Goal: Find specific page/section: Find specific page/section

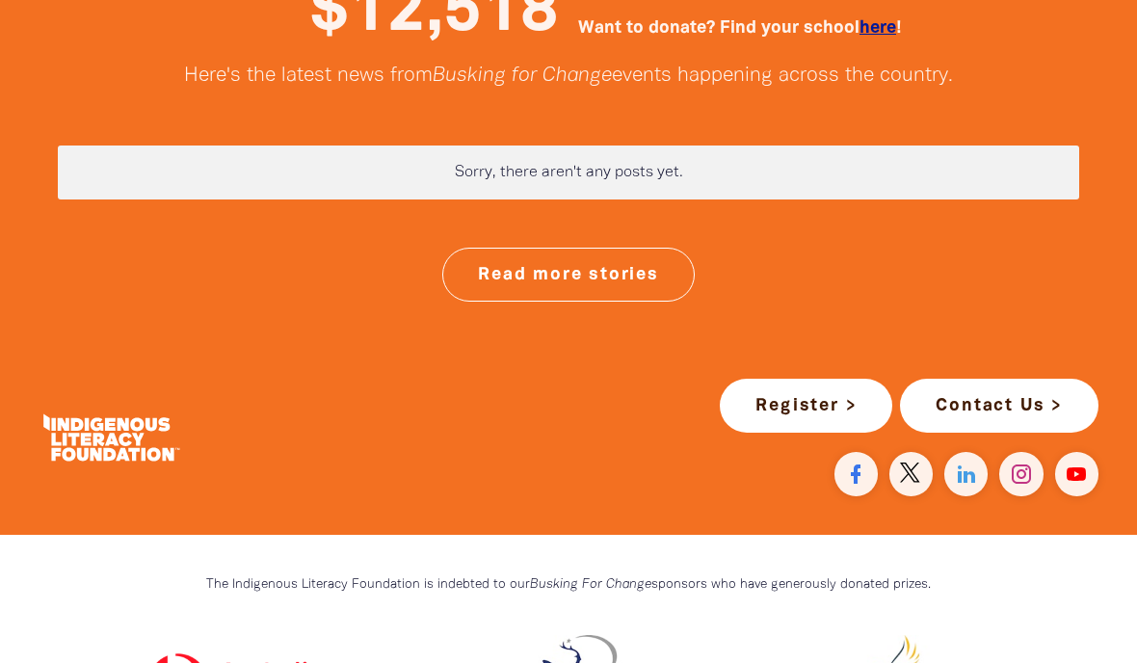
scroll to position [5264, 0]
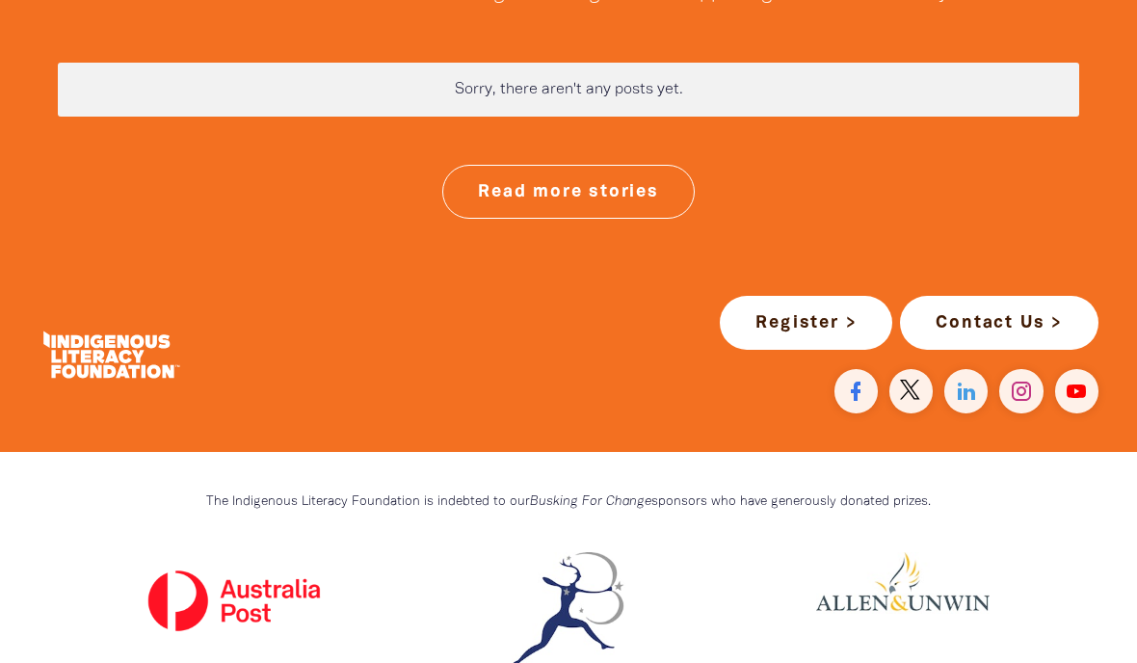
scroll to position [5207, 0]
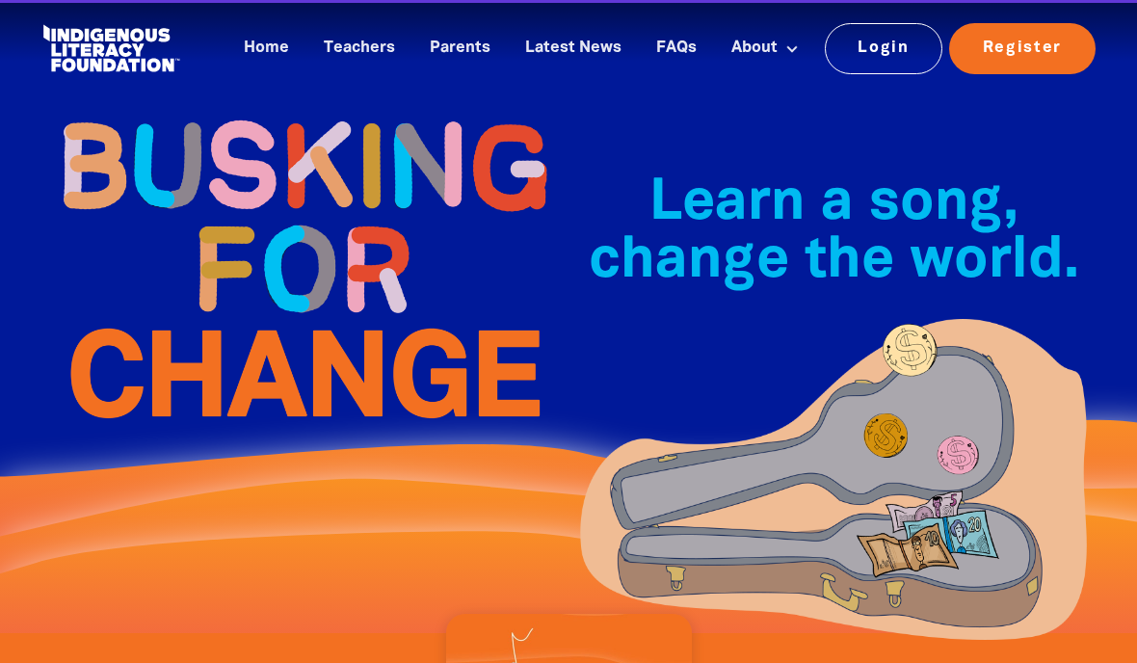
click at [258, 167] on img at bounding box center [304, 268] width 530 height 383
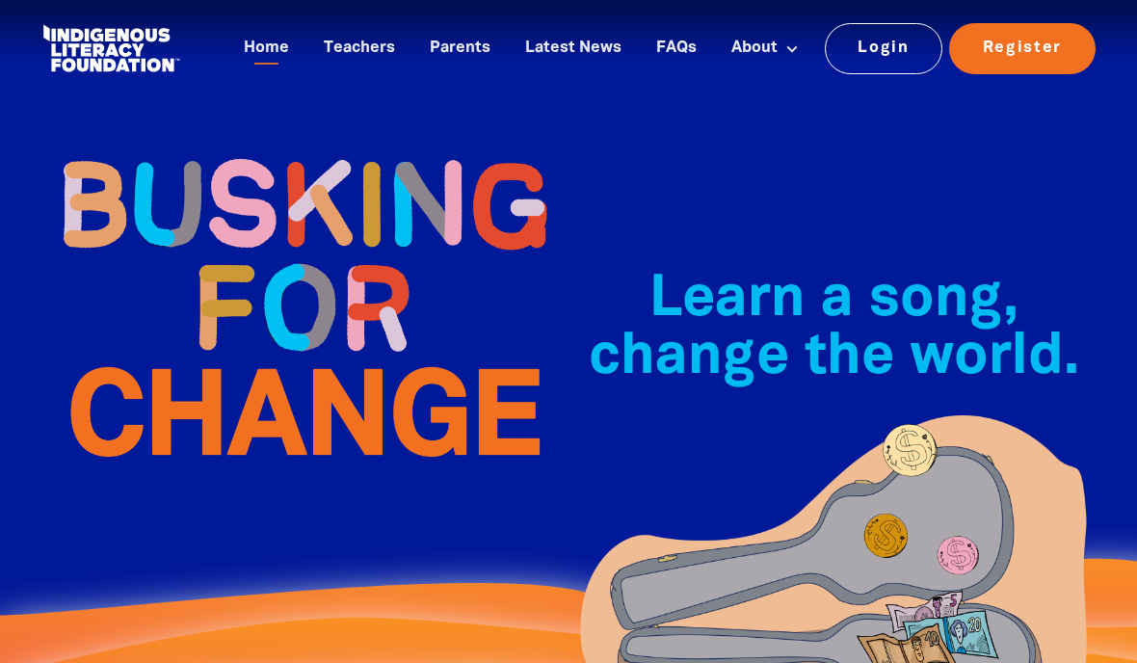
scroll to position [5207, 0]
